Goal: Information Seeking & Learning: Learn about a topic

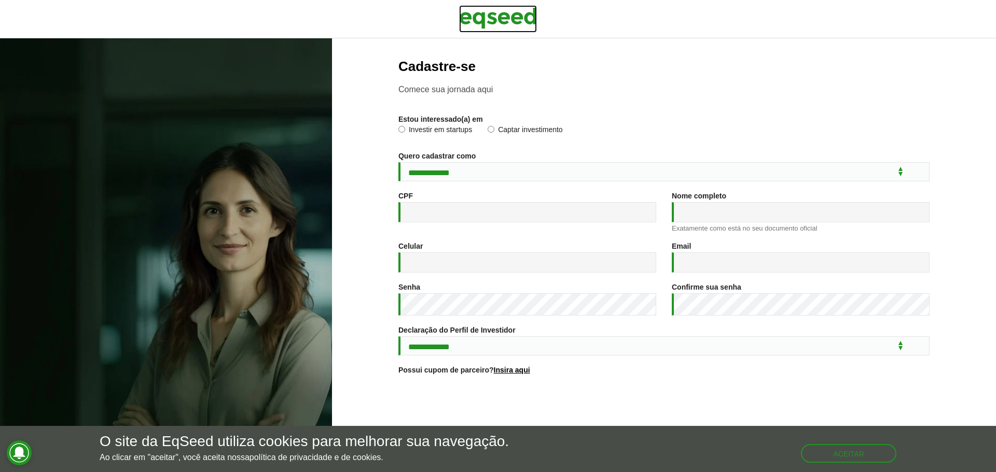
click at [482, 12] on img at bounding box center [498, 18] width 78 height 26
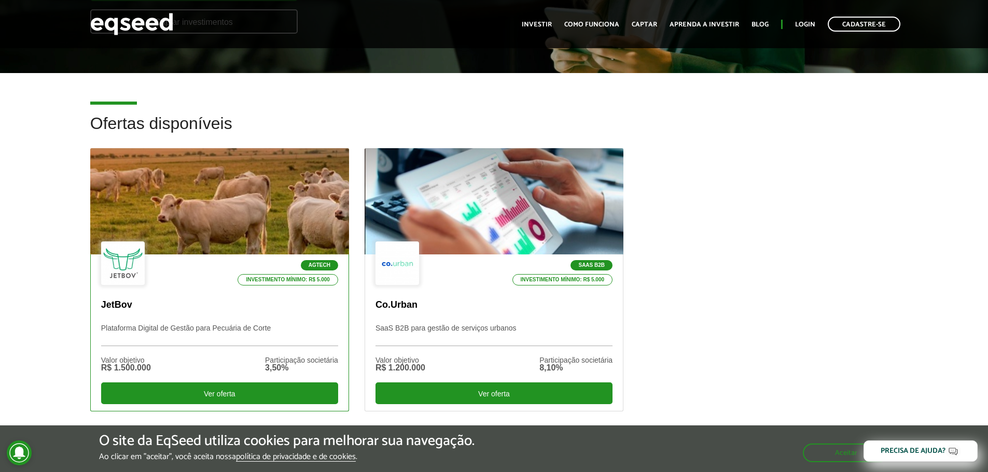
scroll to position [259, 0]
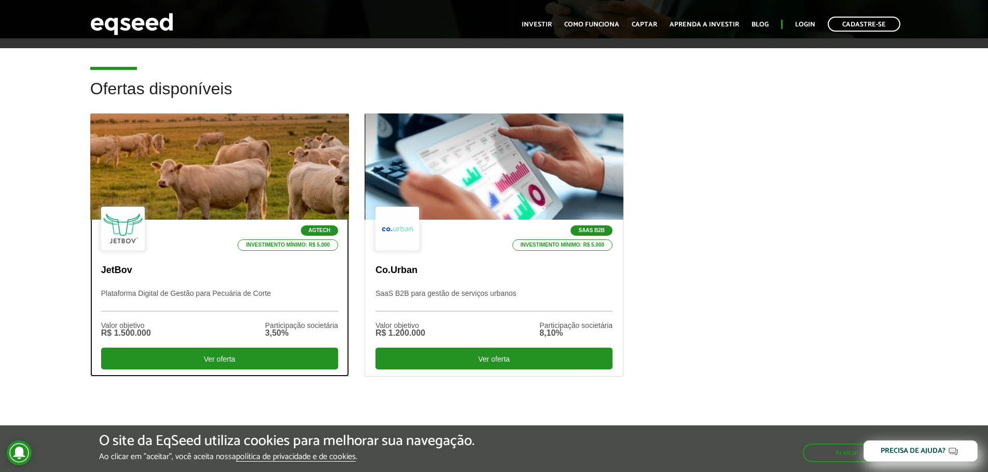
click at [196, 295] on p "Plataforma Digital de Gestão para Pecuária de Corte" at bounding box center [219, 300] width 237 height 22
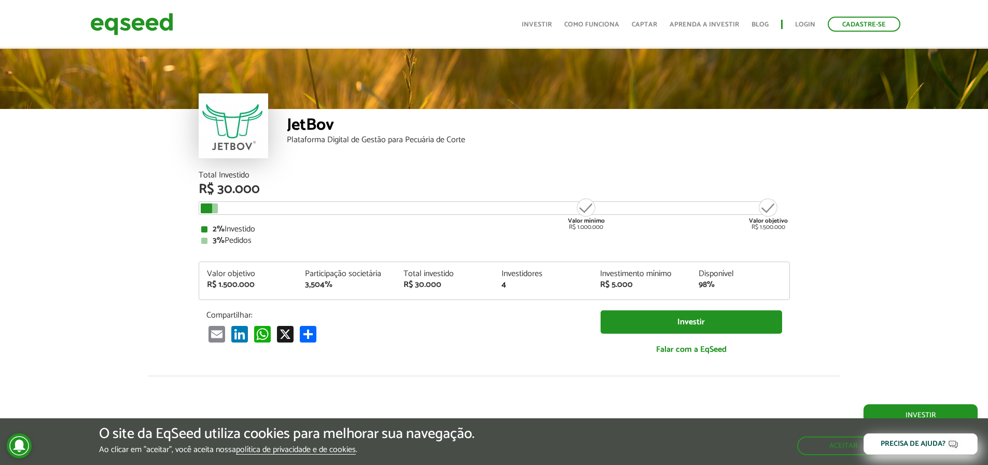
scroll to position [1291, 0]
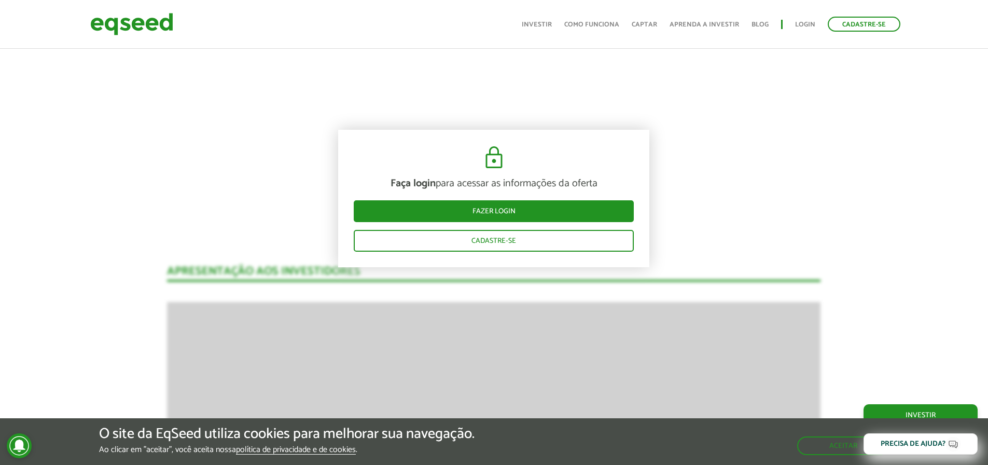
click at [489, 145] on div "Faça login para acessar as informações da oferta Fazer login Cadastre-se" at bounding box center [493, 198] width 311 height 137
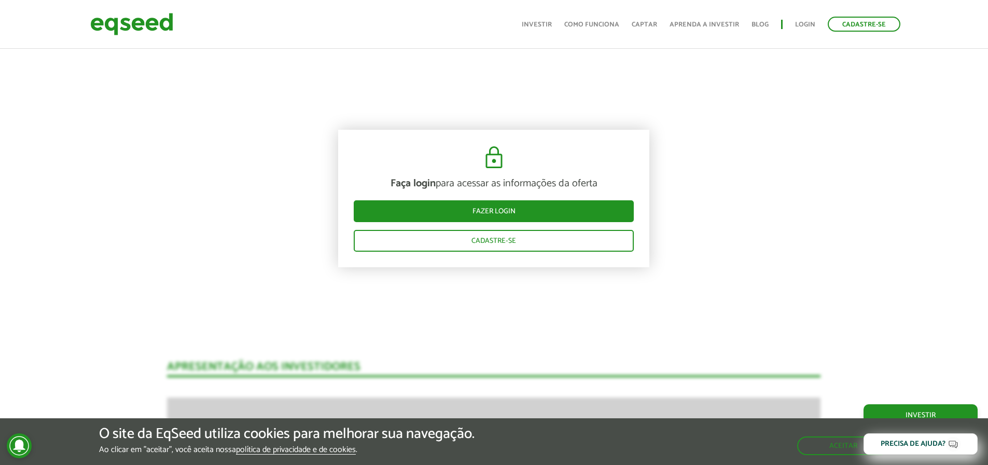
scroll to position [945, 0]
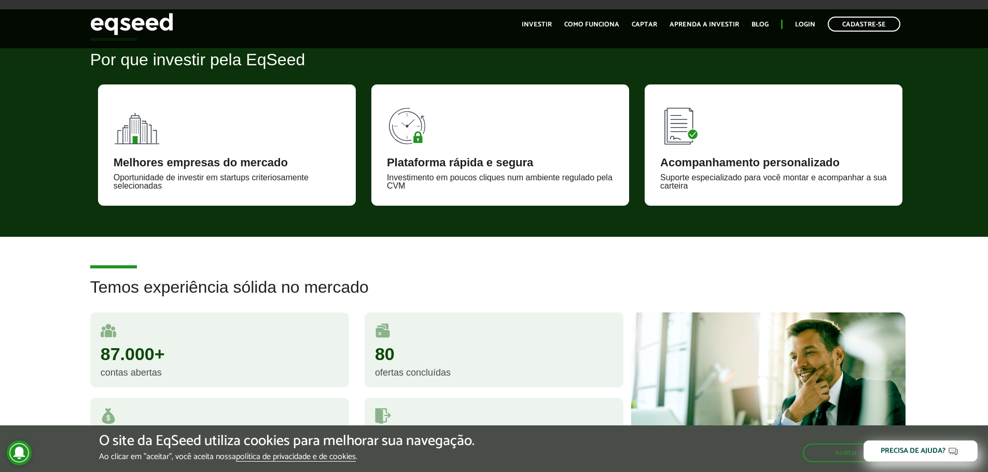
scroll to position [865, 0]
